Goal: Communication & Community: Participate in discussion

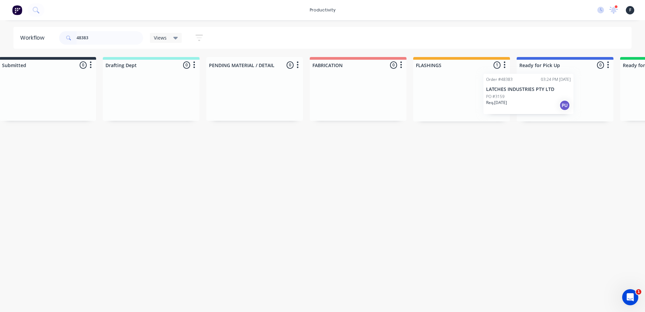
drag, startPoint x: 448, startPoint y: 99, endPoint x: 512, endPoint y: 97, distance: 64.2
click at [512, 97] on div "Submitted 0 Sort By Created date Required date Order number Customer name Most …" at bounding box center [540, 89] width 1121 height 65
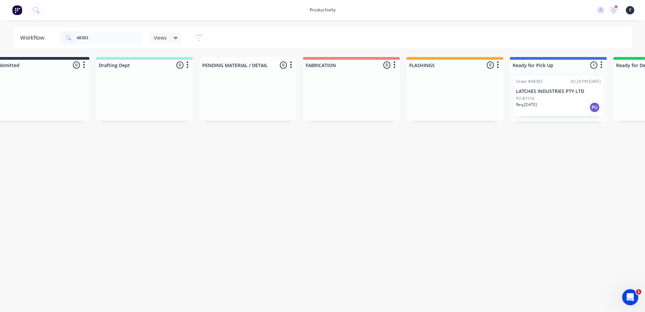
type input "48383"
click at [538, 96] on div "PO #3159" at bounding box center [558, 99] width 85 height 6
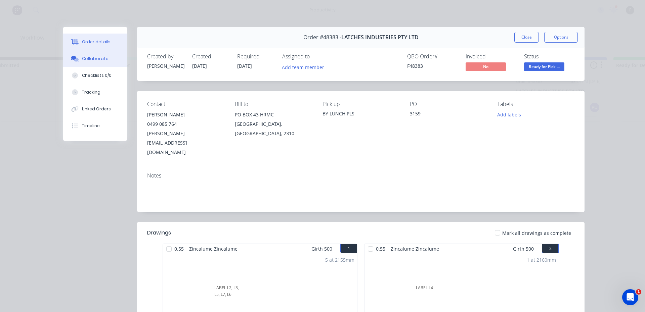
click at [67, 64] on button "Collaborate" at bounding box center [95, 58] width 64 height 17
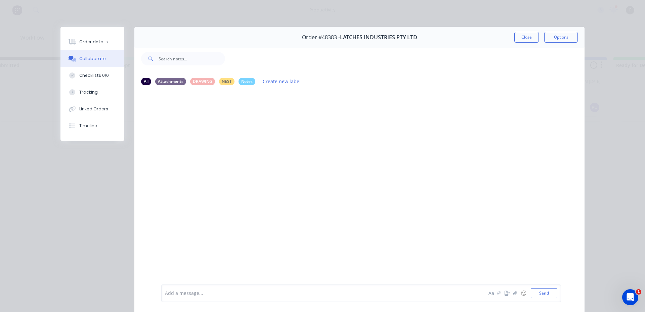
click at [217, 297] on div "Add a message..." at bounding box center [312, 294] width 294 height 10
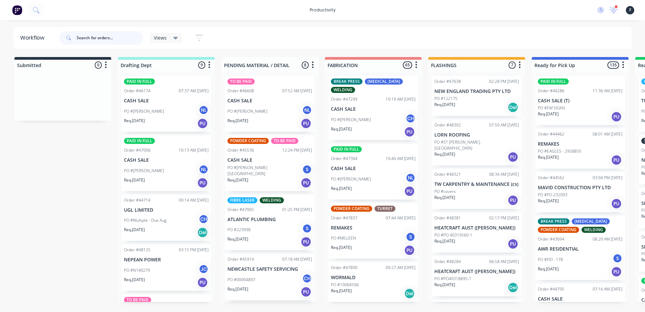
click at [102, 39] on input "text" at bounding box center [110, 37] width 67 height 13
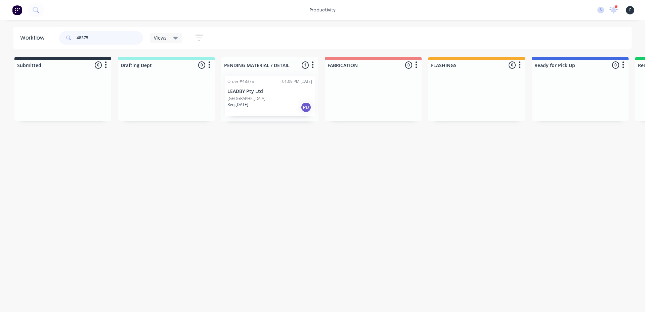
type input "48375"
click at [254, 93] on p "LEADBY Pty Ltd" at bounding box center [269, 92] width 85 height 6
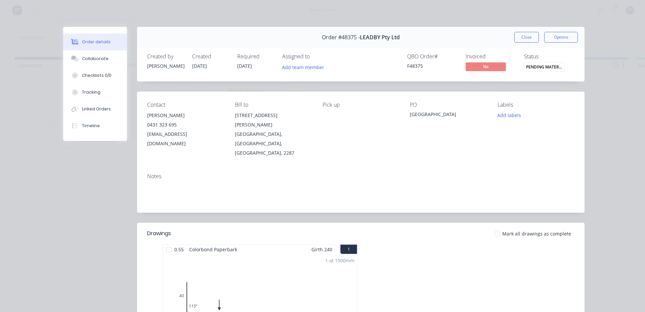
click at [168, 243] on div at bounding box center [168, 249] width 13 height 13
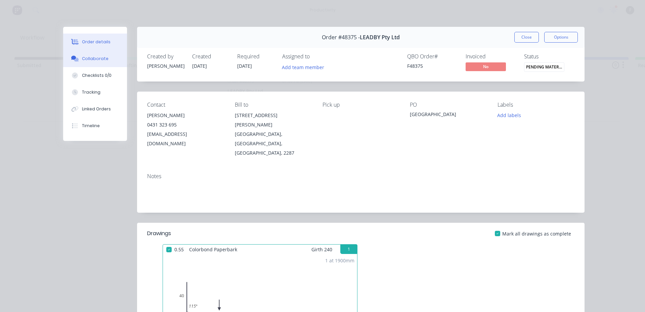
click at [91, 62] on button "Collaborate" at bounding box center [95, 58] width 64 height 17
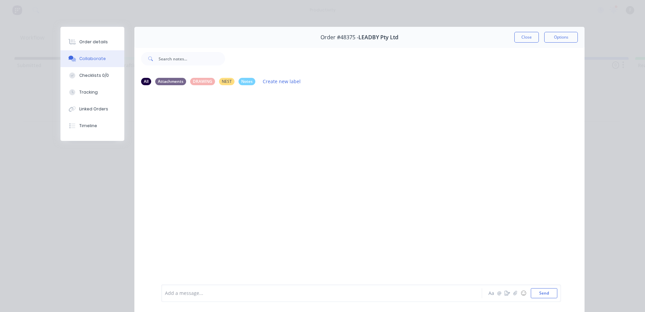
click at [184, 289] on div "Add a message..." at bounding box center [312, 294] width 294 height 10
